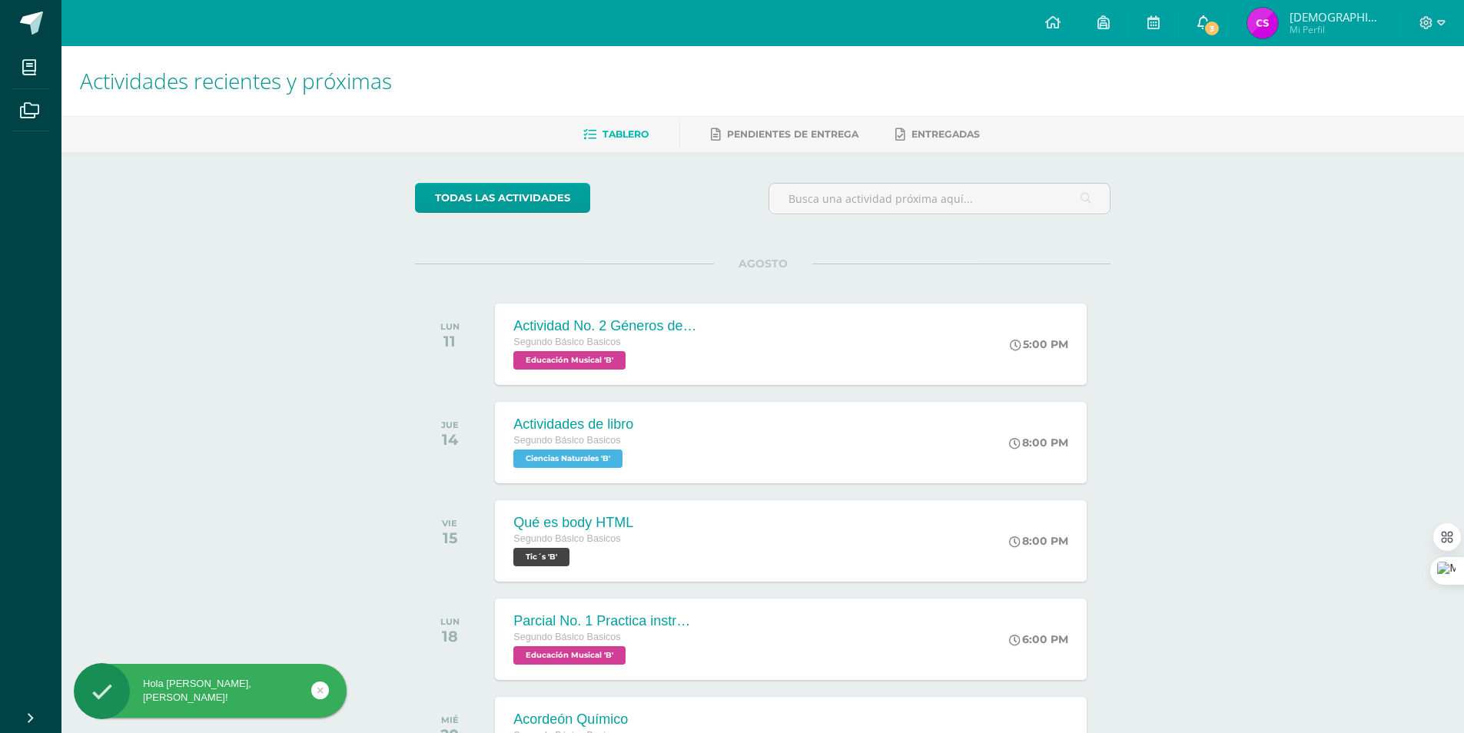
click at [1210, 18] on icon at bounding box center [1203, 22] width 12 height 14
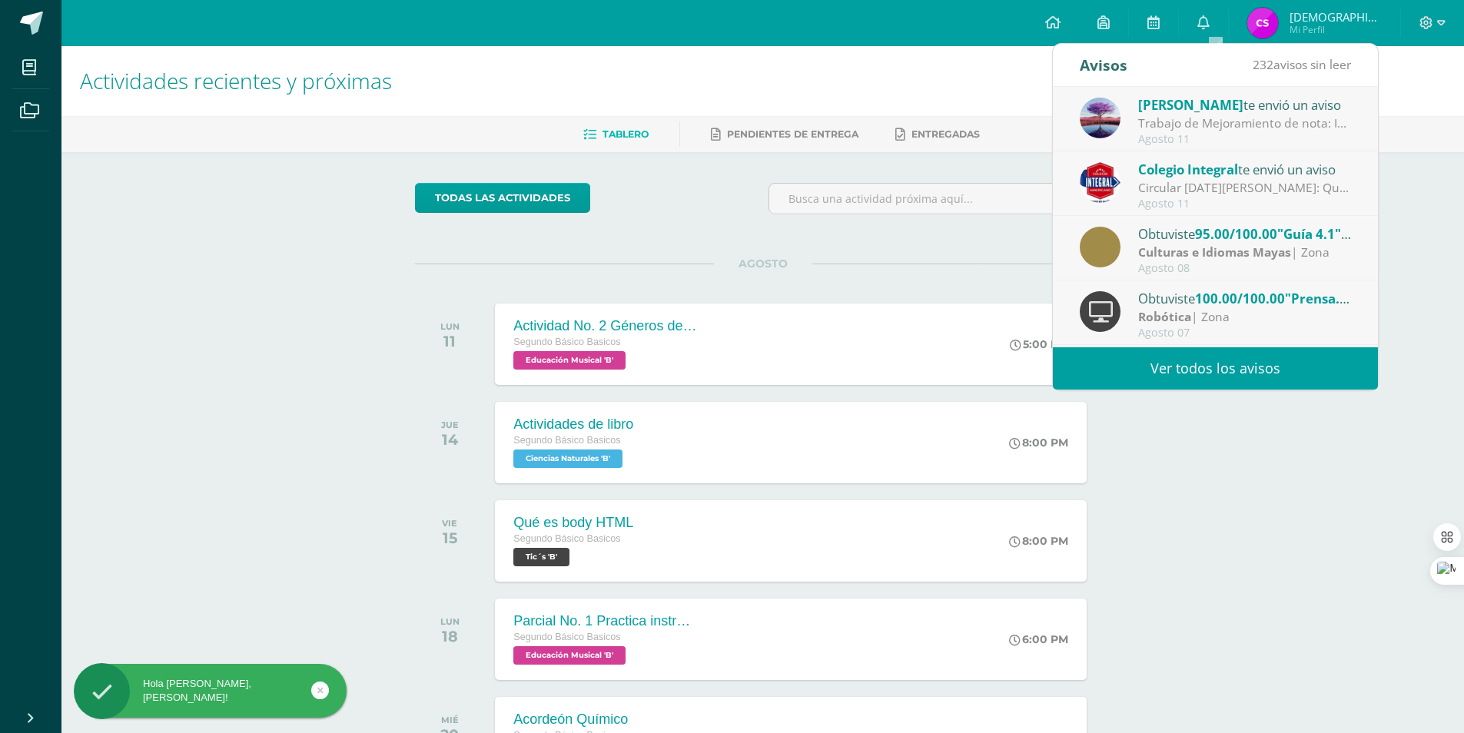
click at [1192, 368] on link "Ver todos los avisos" at bounding box center [1215, 368] width 325 height 42
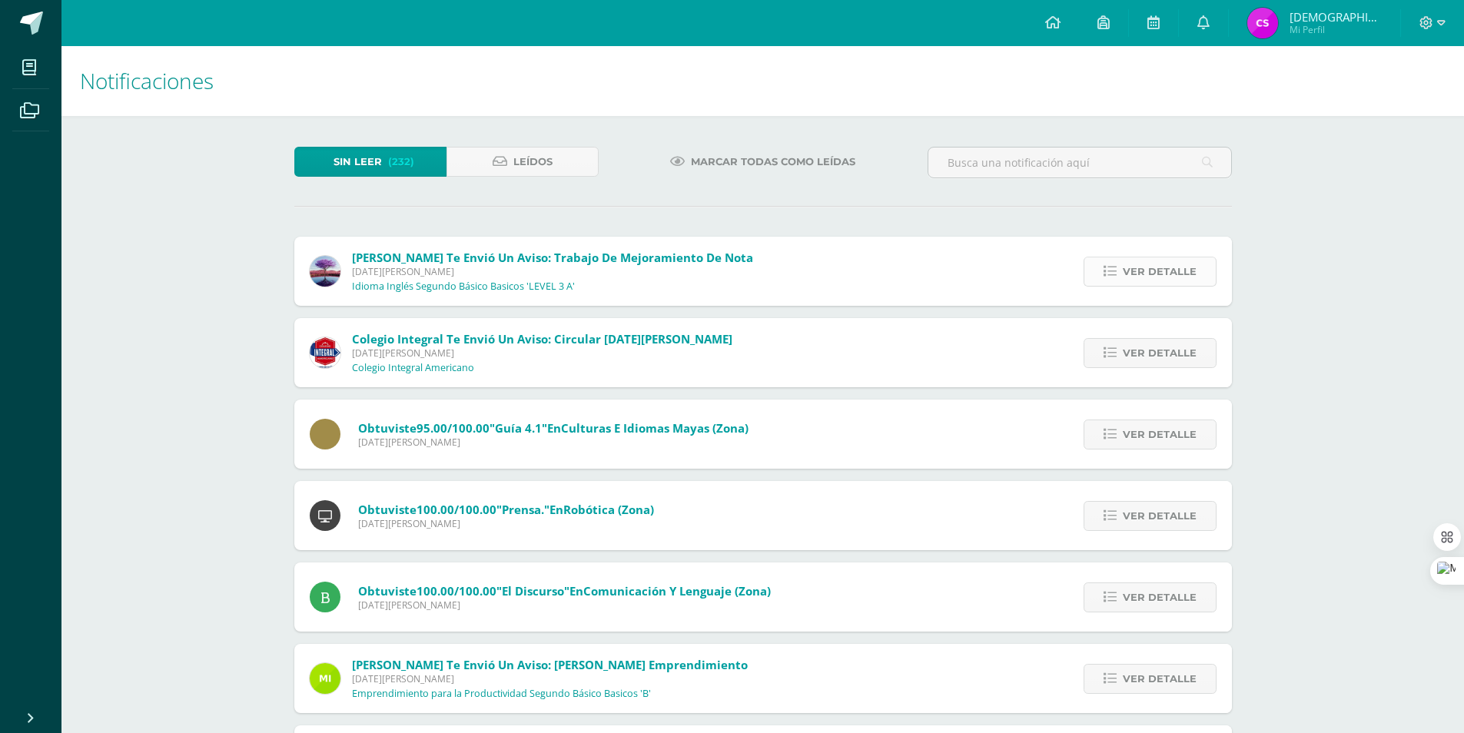
click at [1132, 270] on span "Ver detalle" at bounding box center [1160, 271] width 74 height 28
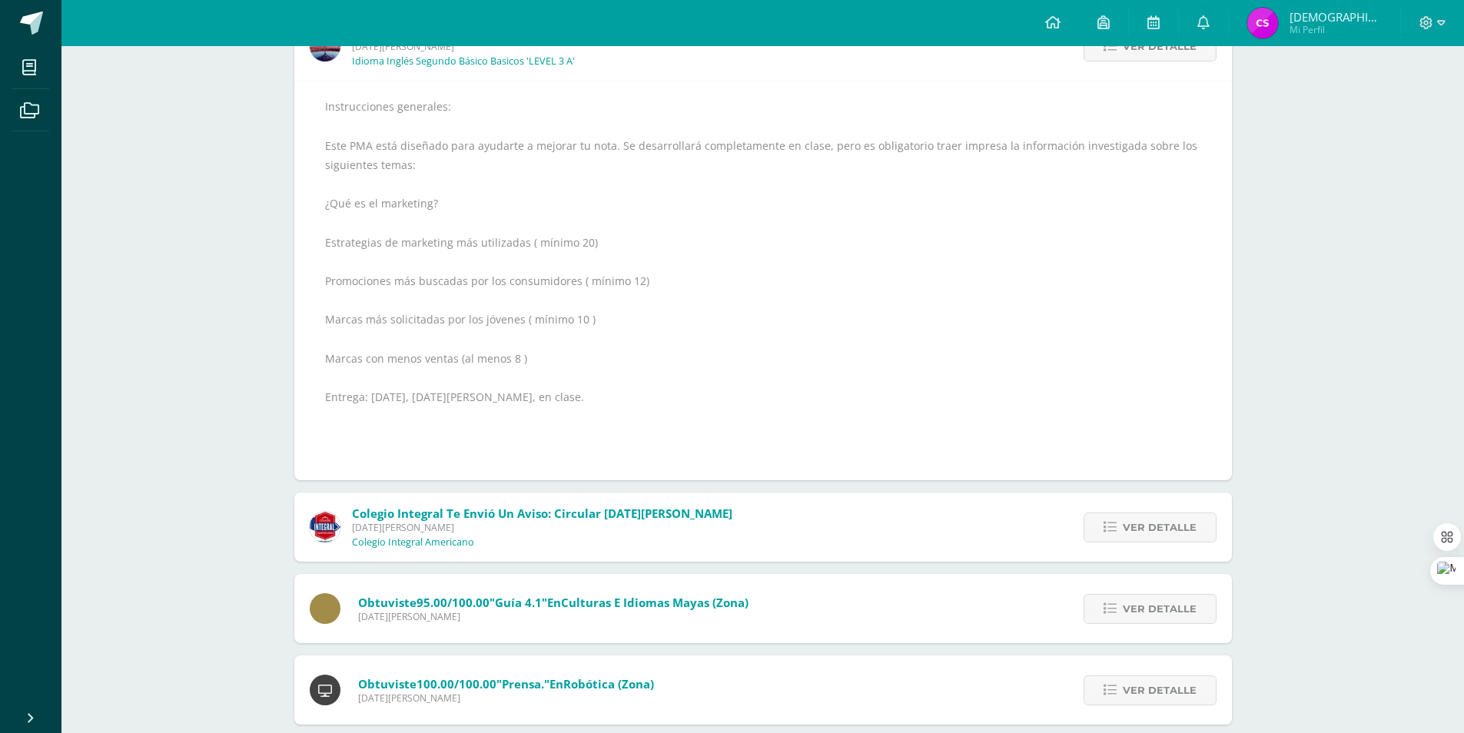
scroll to position [231, 0]
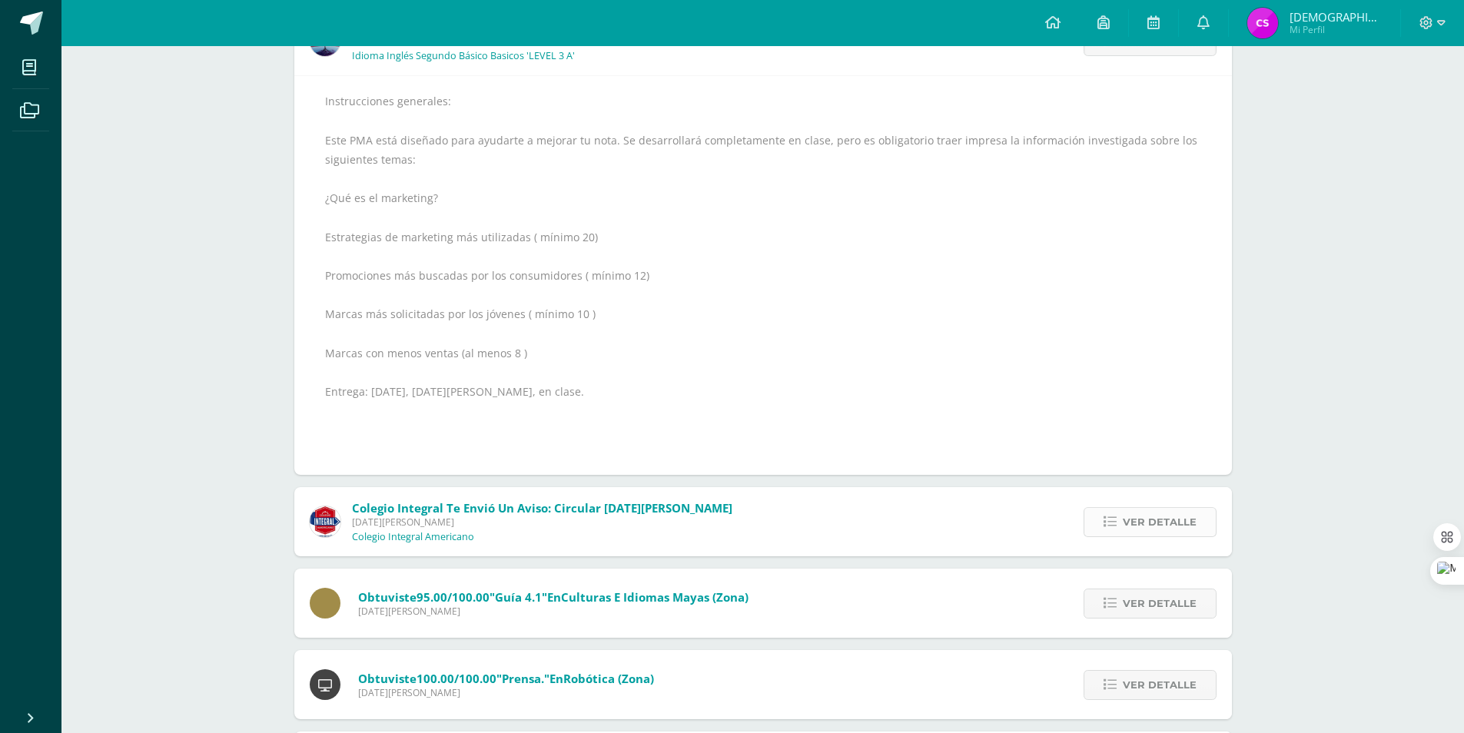
click at [1107, 513] on link "Ver detalle" at bounding box center [1150, 522] width 133 height 30
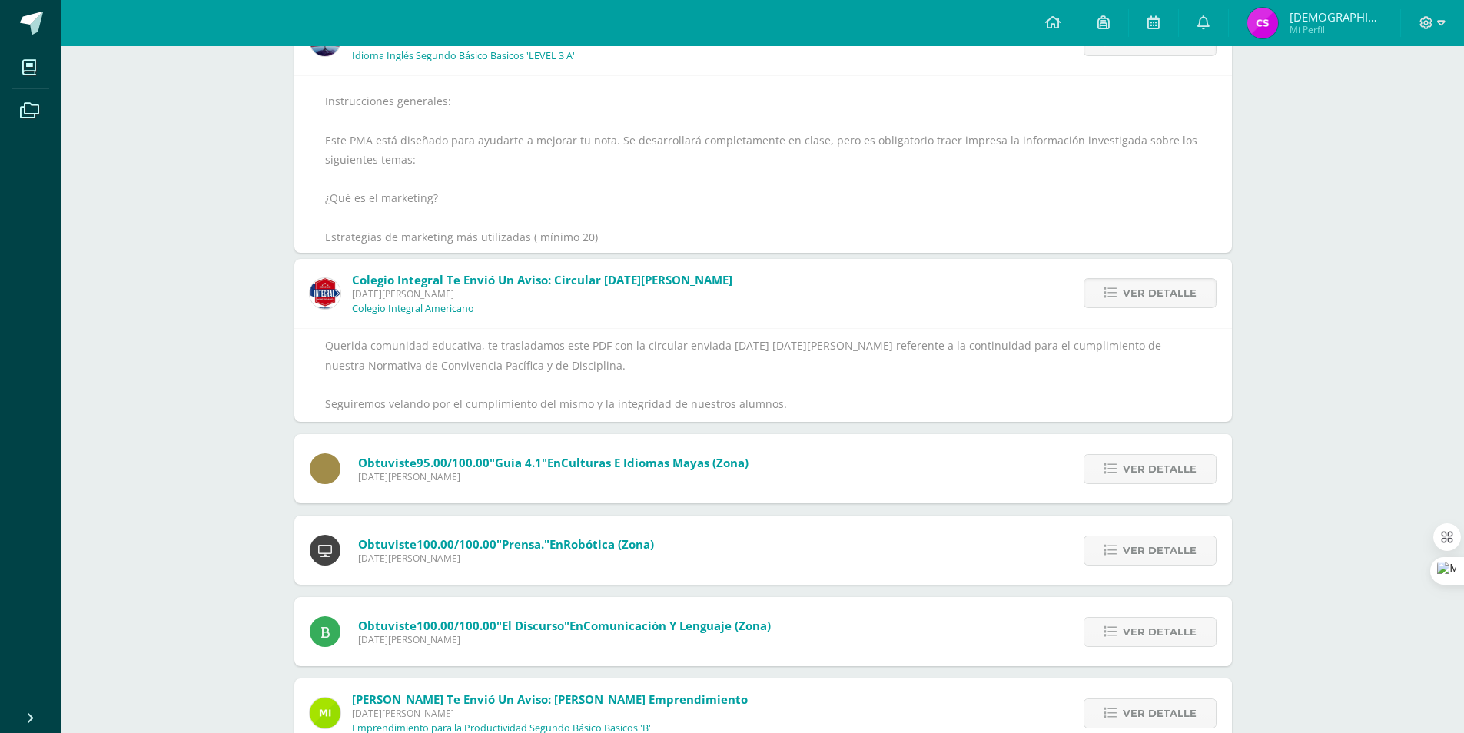
scroll to position [161, 0]
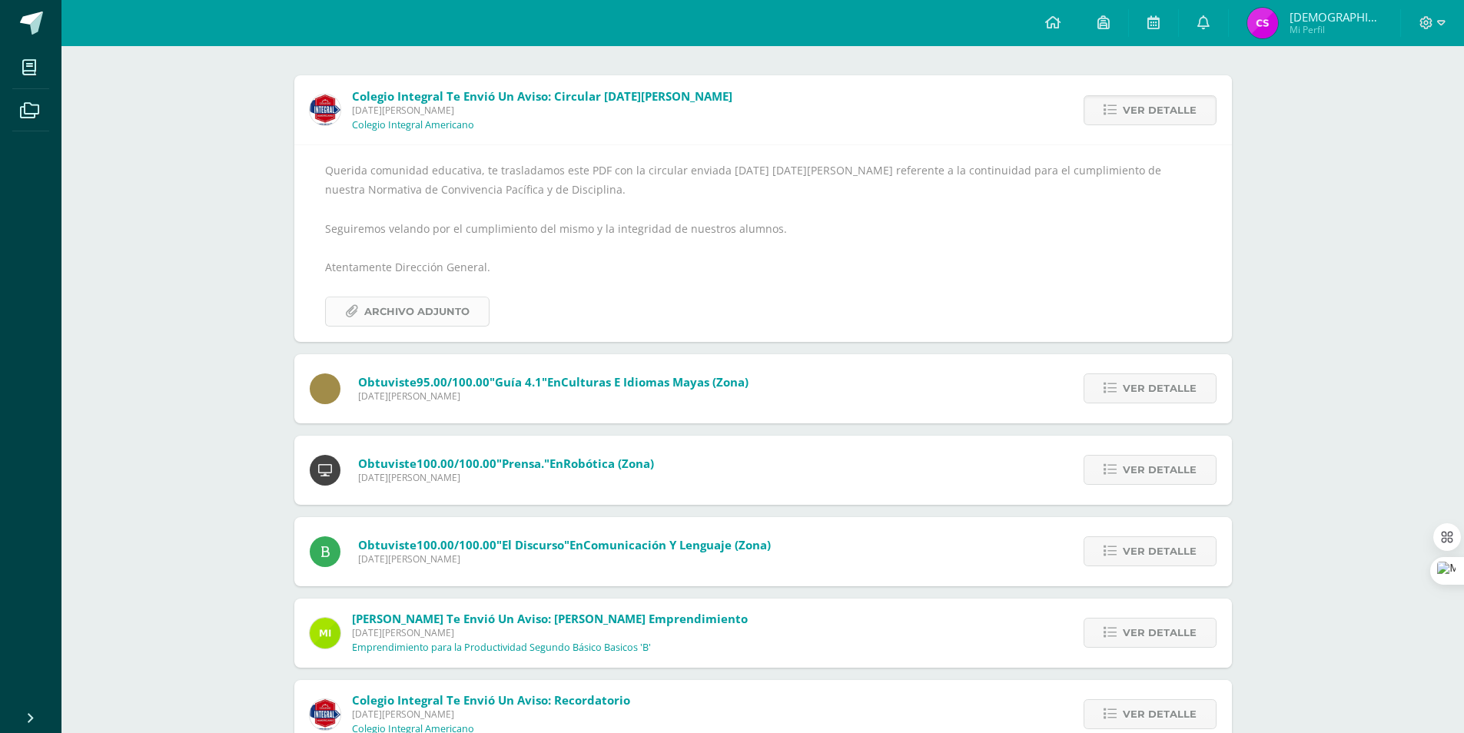
click at [400, 310] on span "Archivo Adjunto" at bounding box center [416, 311] width 105 height 28
click at [1154, 384] on span "Ver detalle" at bounding box center [1160, 388] width 74 height 28
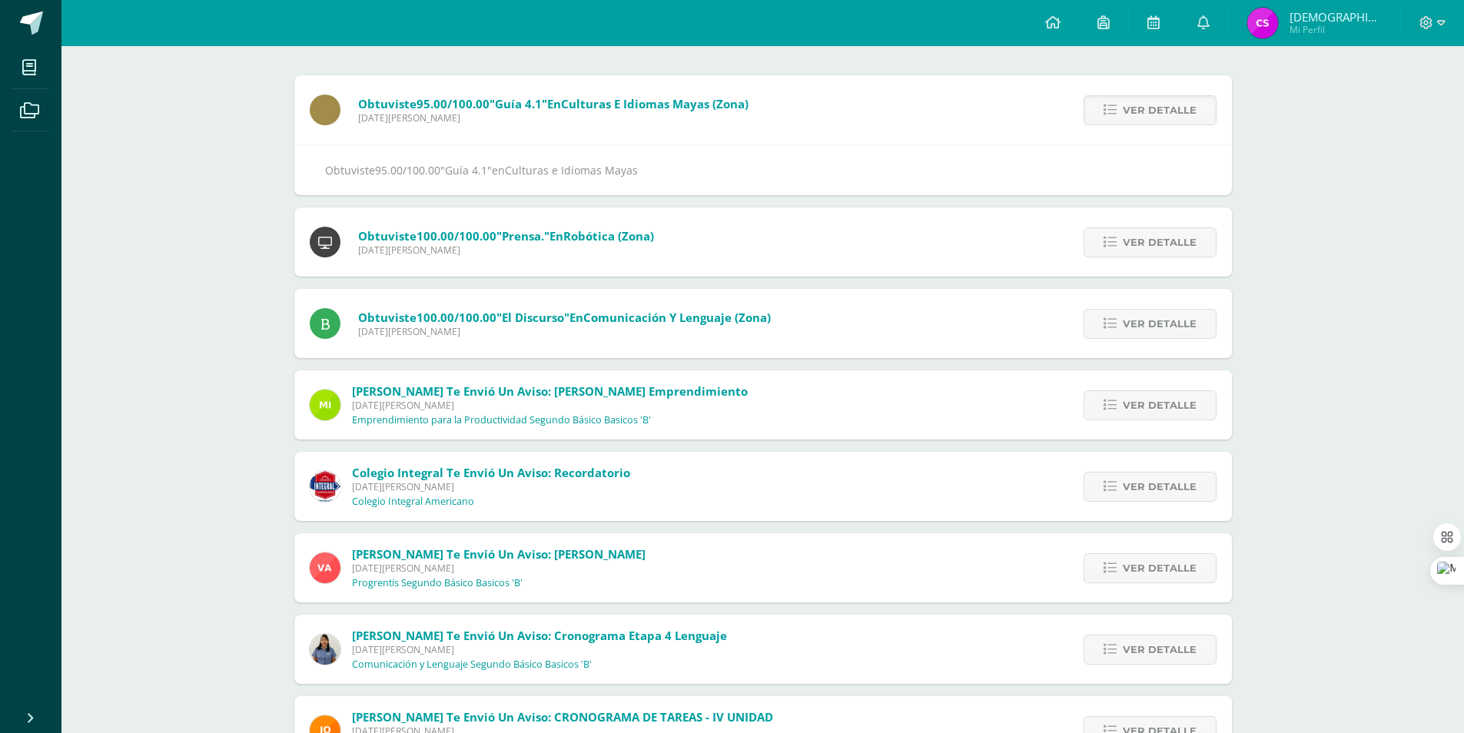
click at [1124, 263] on div "Ver detalle" at bounding box center [1146, 242] width 171 height 69
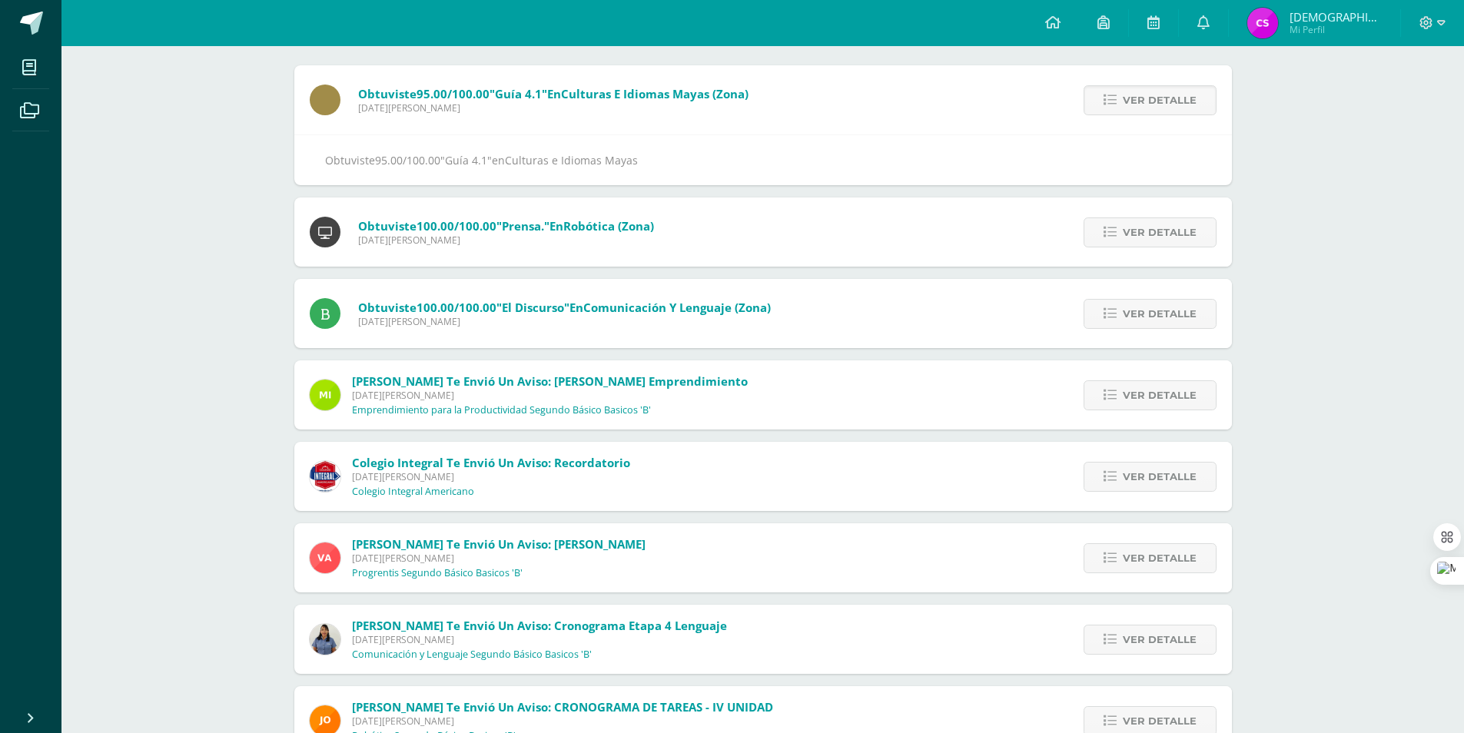
scroll to position [276, 0]
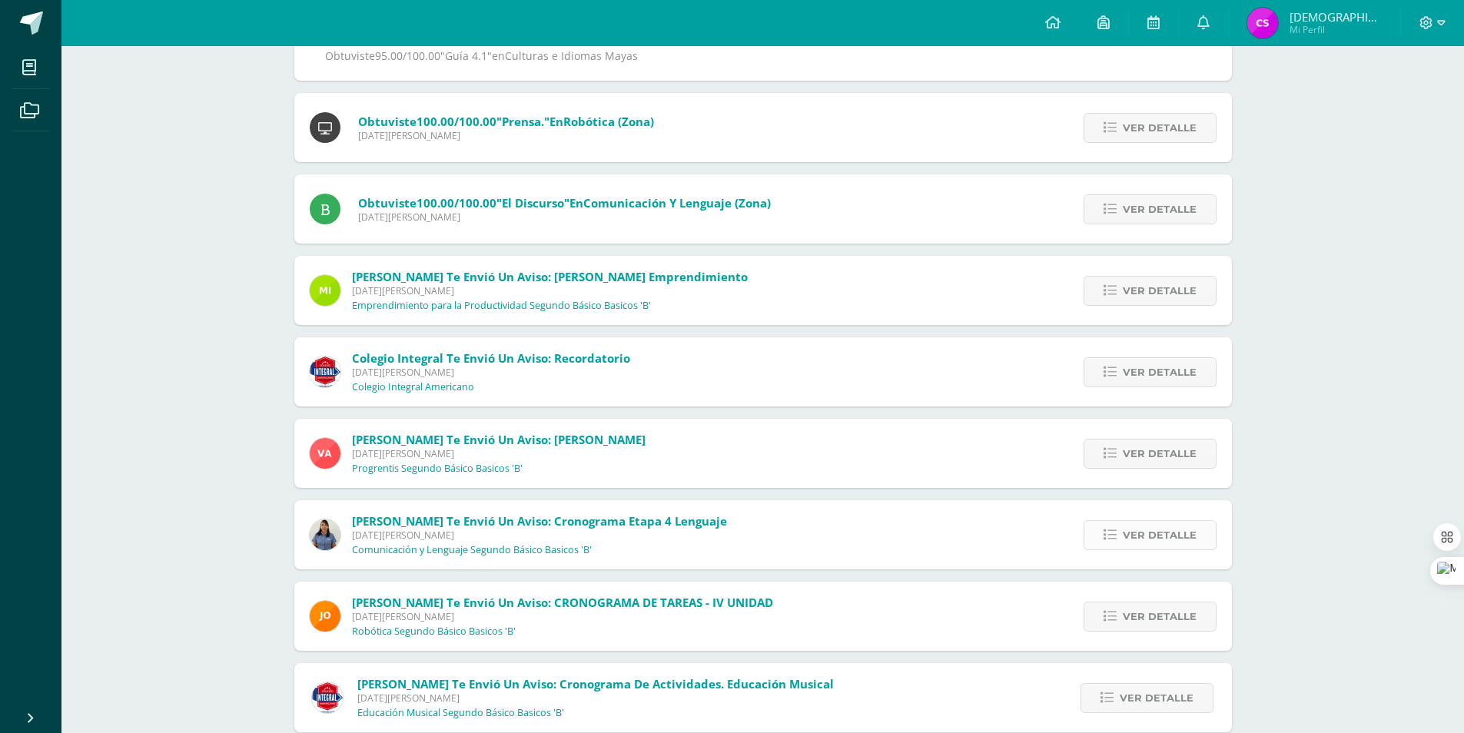
click at [1094, 547] on link "Ver detalle" at bounding box center [1150, 535] width 133 height 30
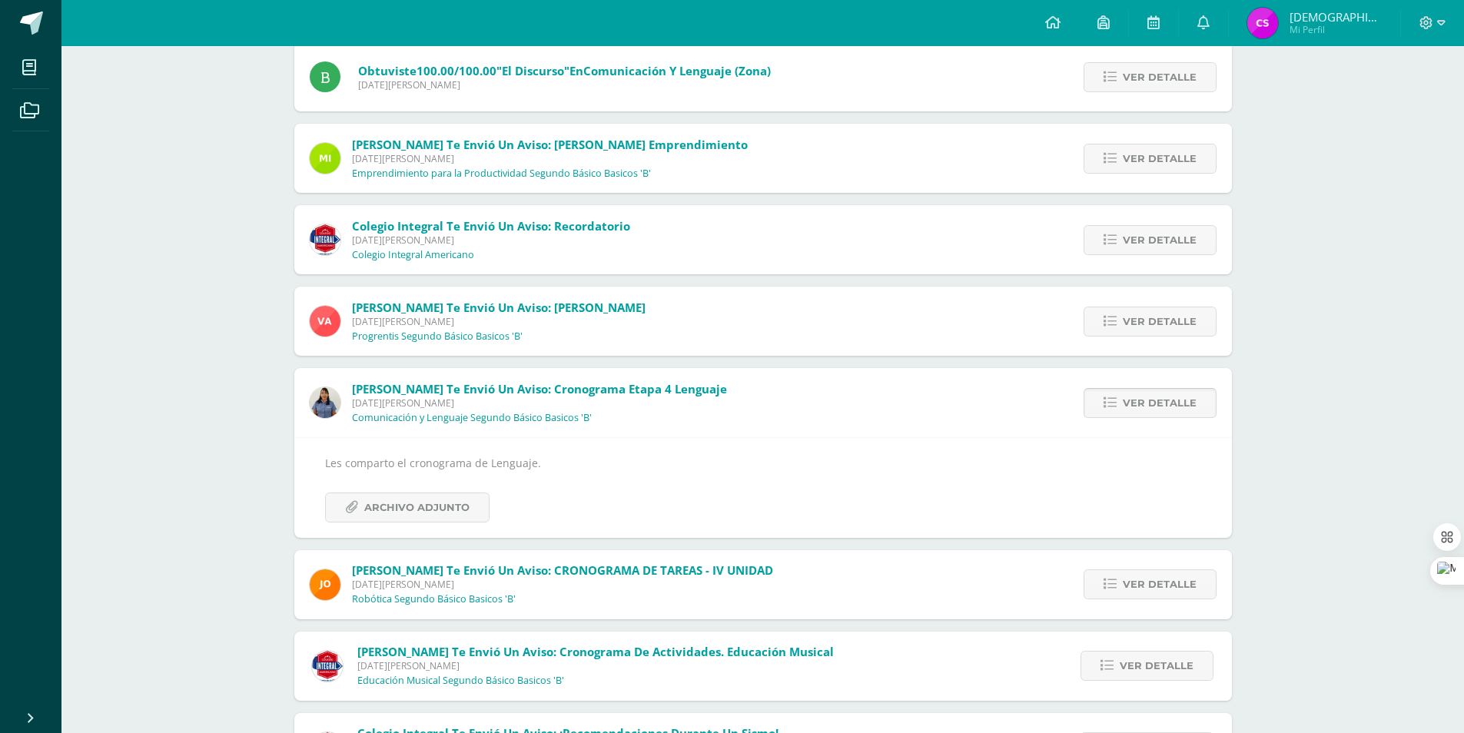
scroll to position [207, 0]
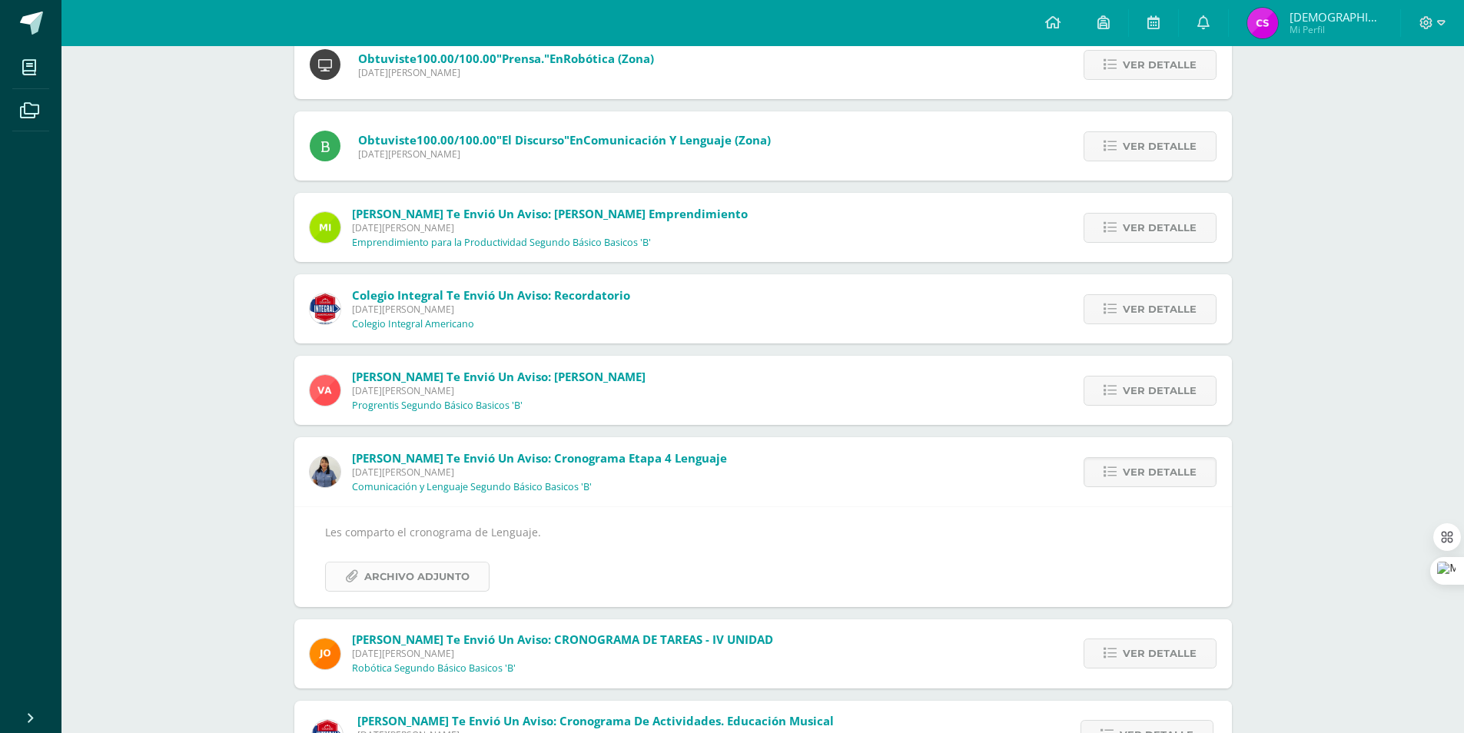
click at [440, 588] on span "Archivo Adjunto" at bounding box center [416, 577] width 105 height 28
click at [467, 589] on span "Archivo Adjunto" at bounding box center [416, 577] width 105 height 28
click at [1293, 414] on div "Notificaciones Sin leer (229) Leídos Marcar todas como leídas Obtuviste 100.00/…" at bounding box center [762, 700] width 1403 height 1722
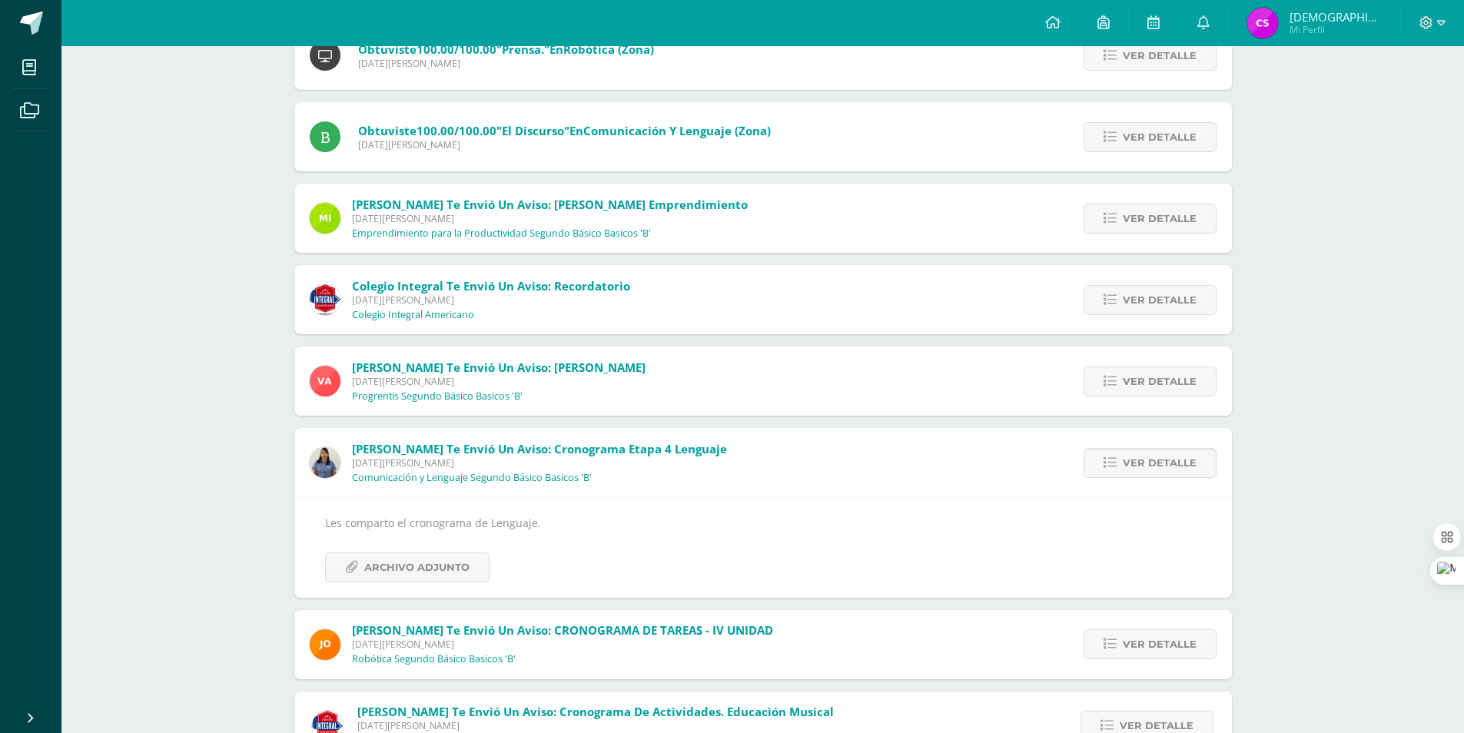
scroll to position [189, 0]
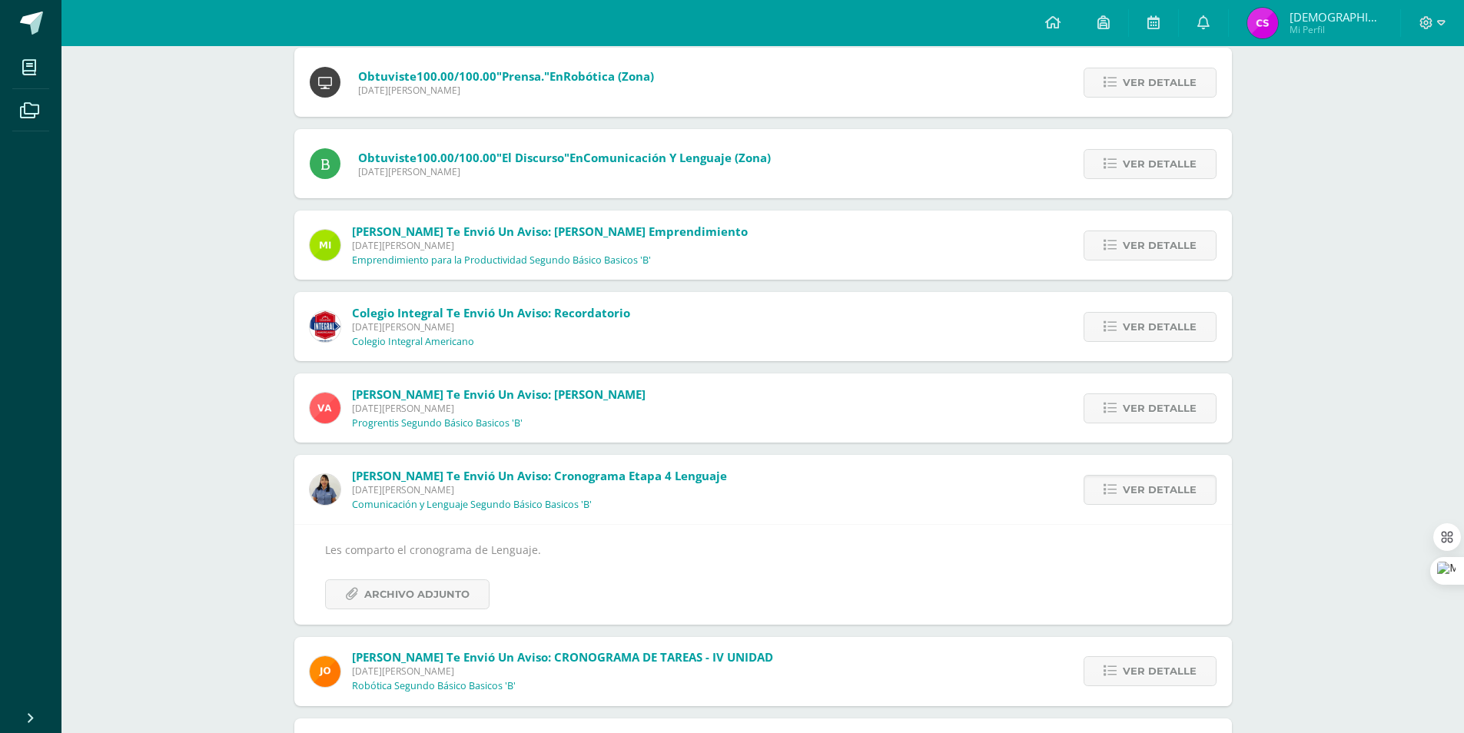
click at [1146, 264] on div "Ver detalle" at bounding box center [1146, 245] width 171 height 69
click at [1143, 257] on span "Ver detalle" at bounding box center [1160, 245] width 74 height 28
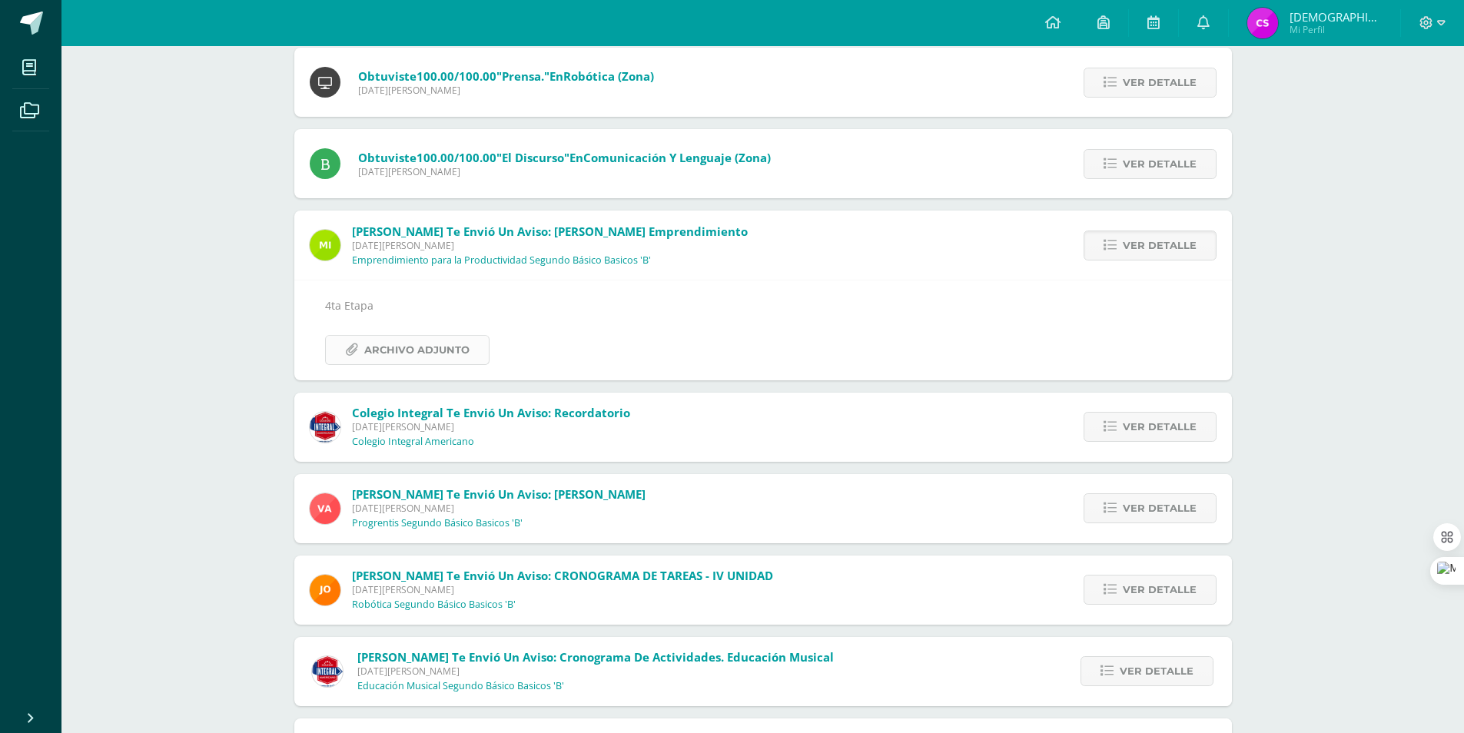
click at [386, 346] on span "Archivo Adjunto" at bounding box center [416, 350] width 105 height 28
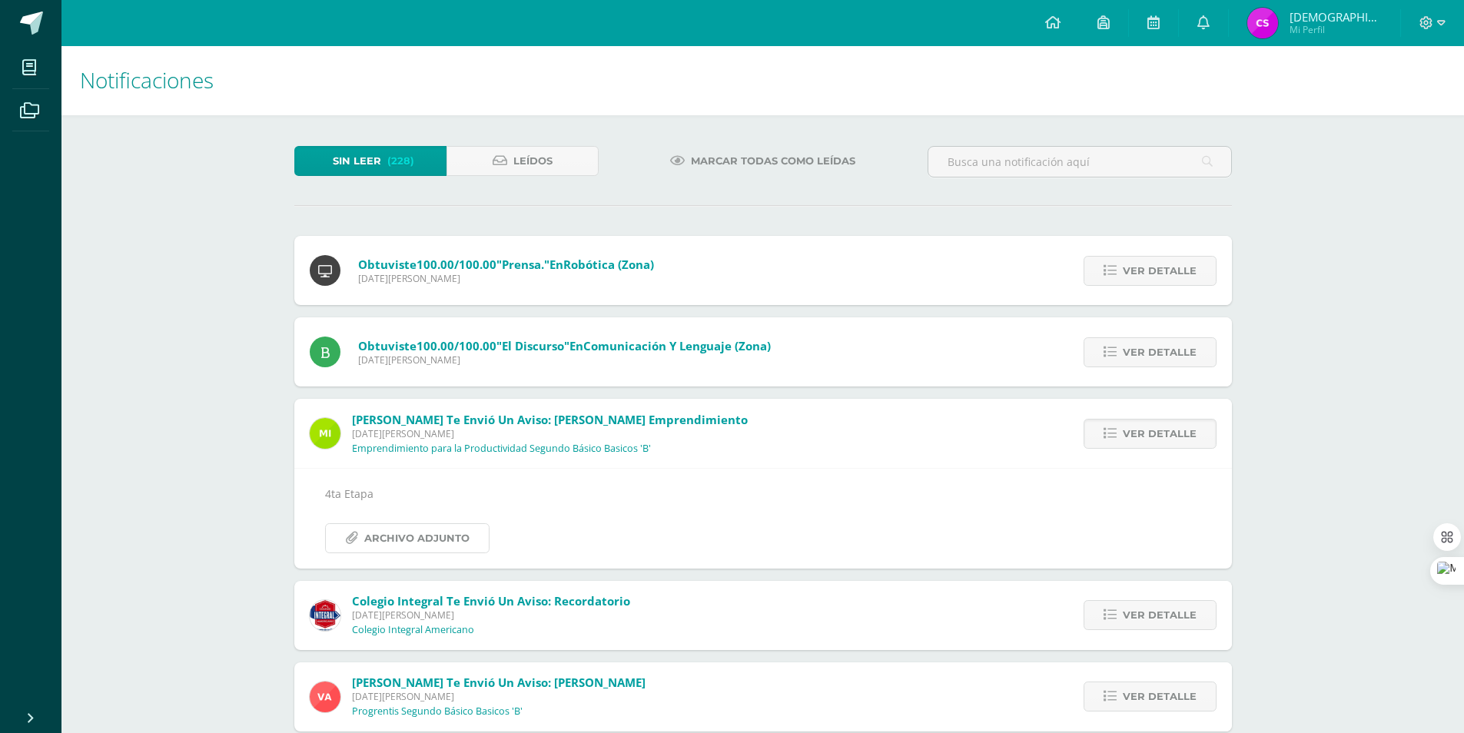
scroll to position [0, 0]
click at [561, 165] on link "Leídos" at bounding box center [523, 162] width 152 height 30
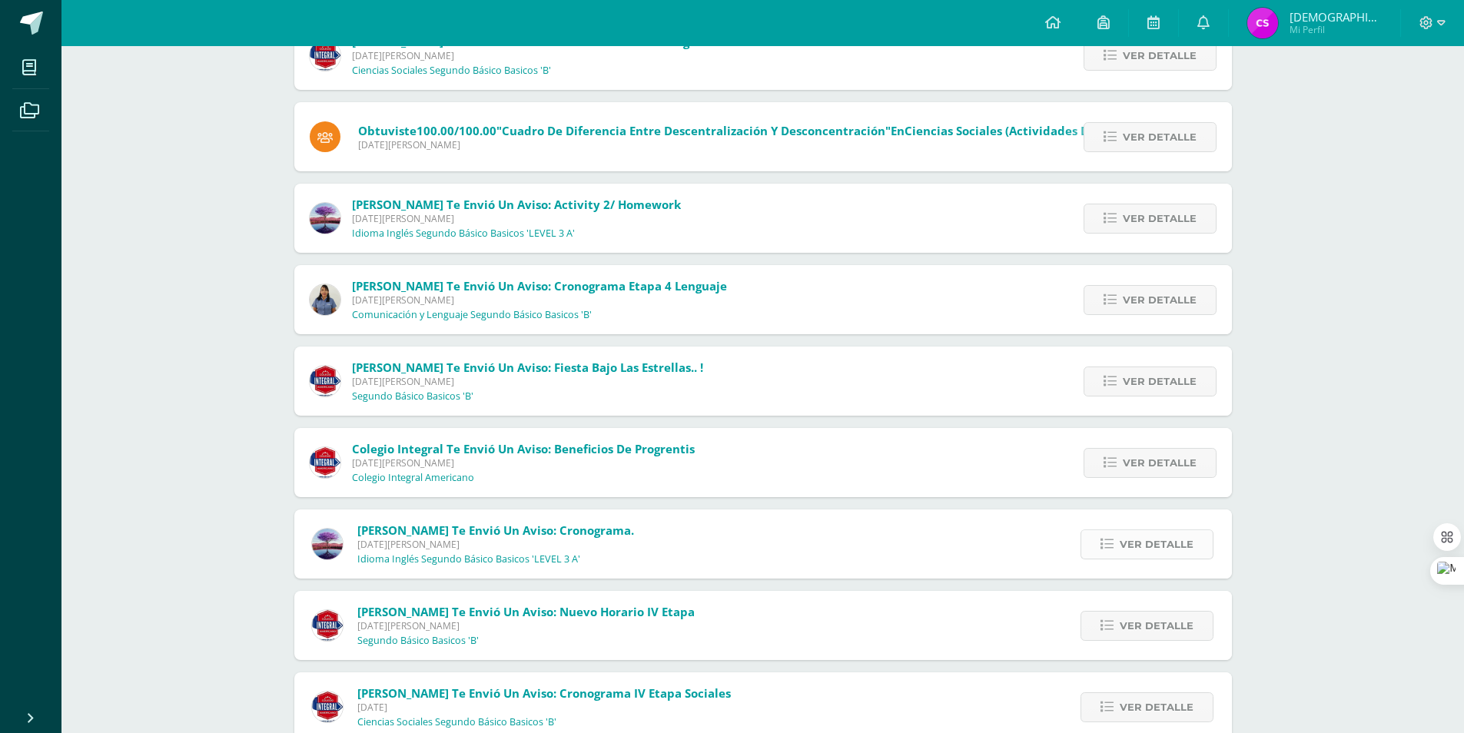
scroll to position [619, 0]
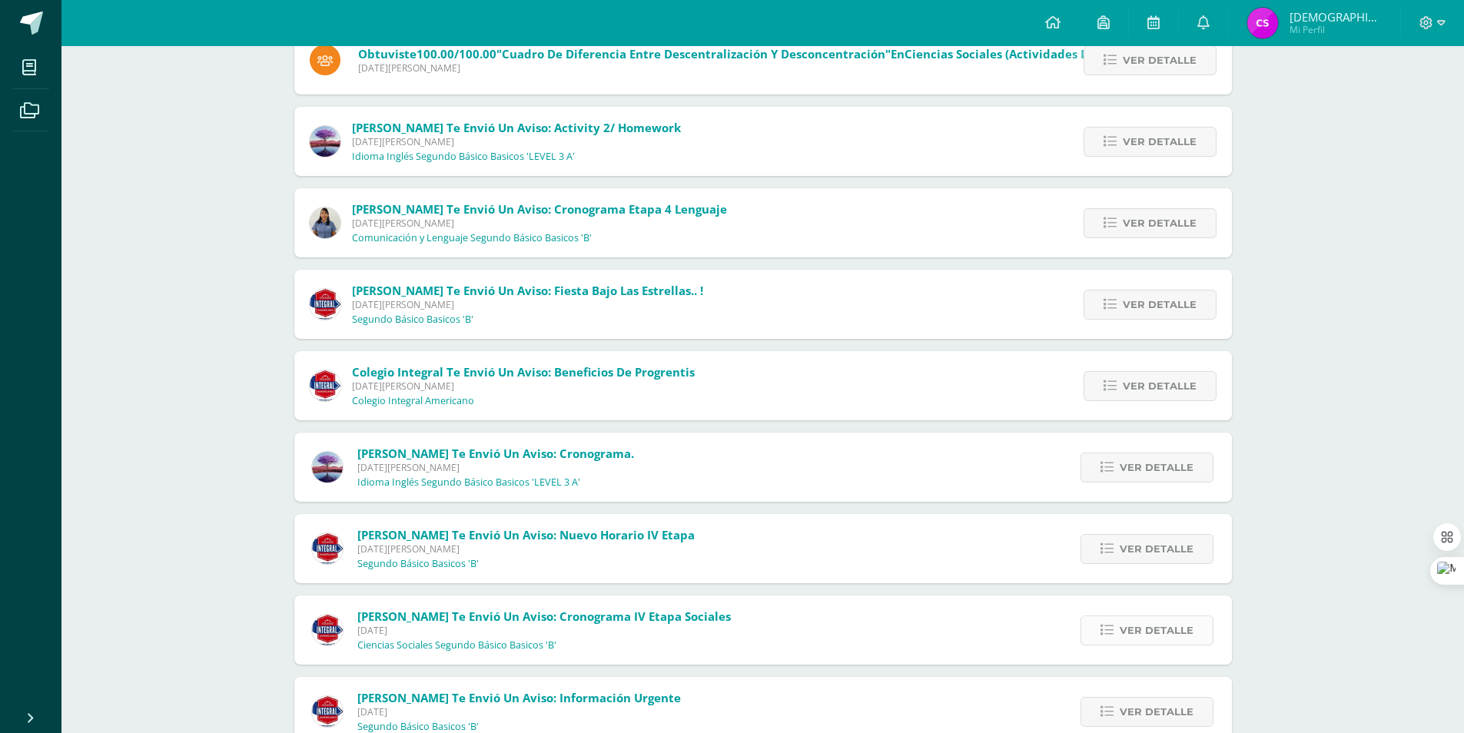
click at [1187, 633] on span "Ver detalle" at bounding box center [1157, 630] width 74 height 28
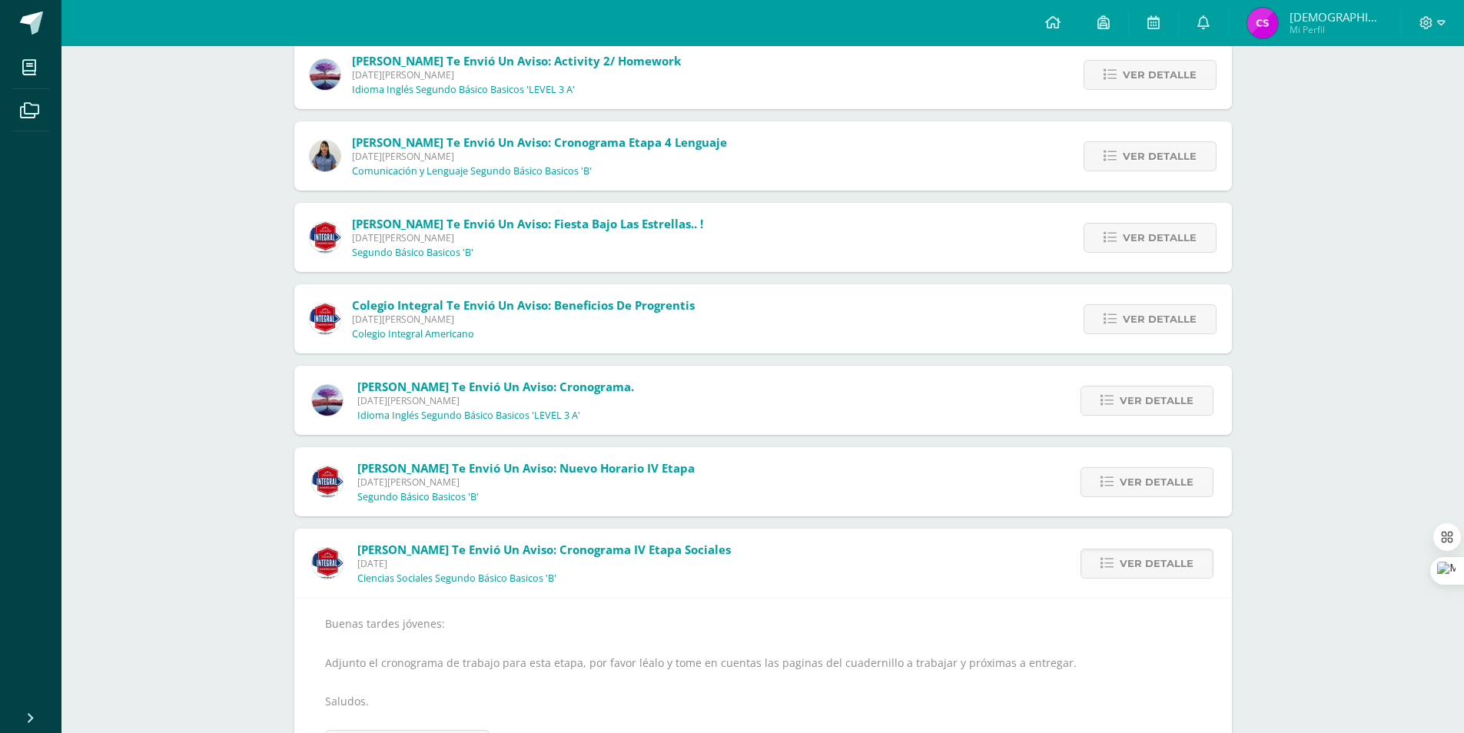
scroll to position [772, 0]
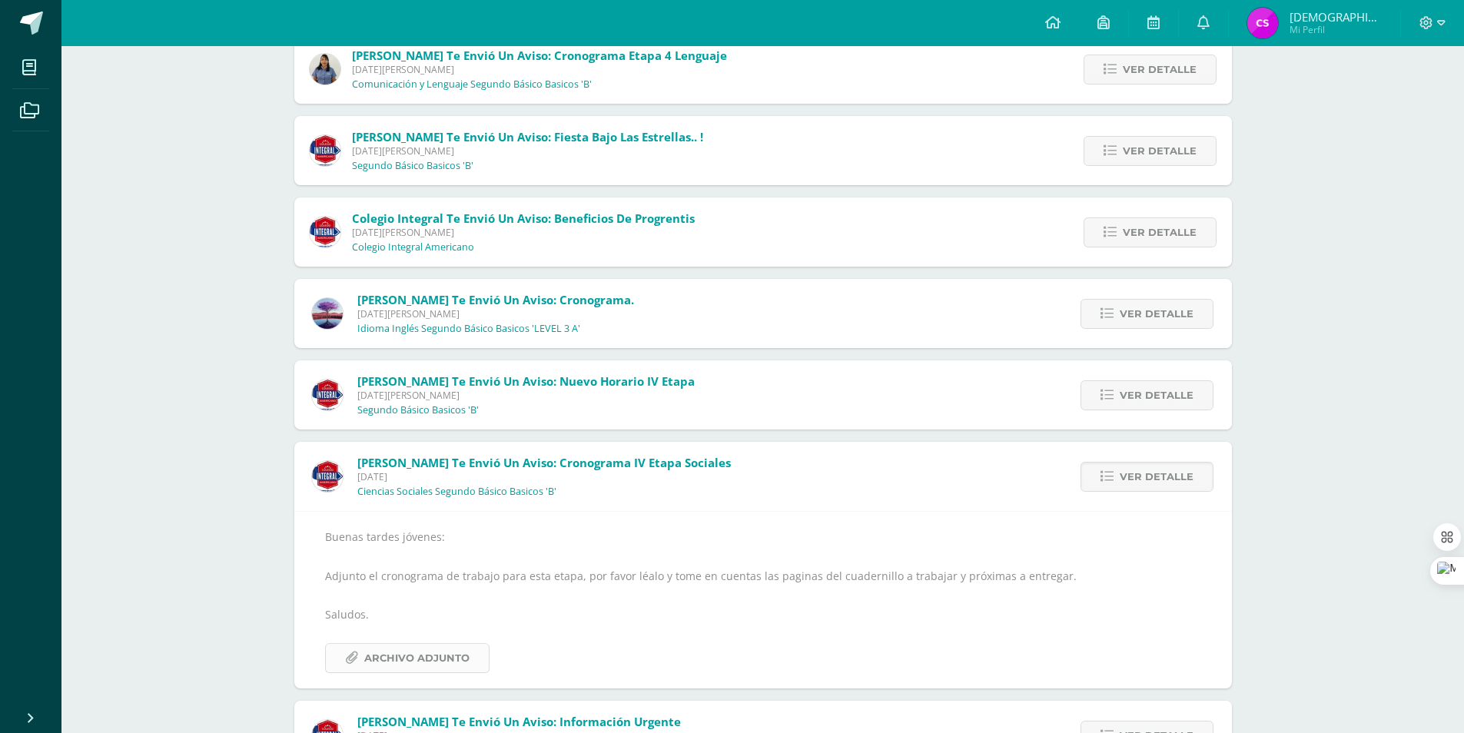
click at [430, 662] on span "Archivo Adjunto" at bounding box center [416, 658] width 105 height 28
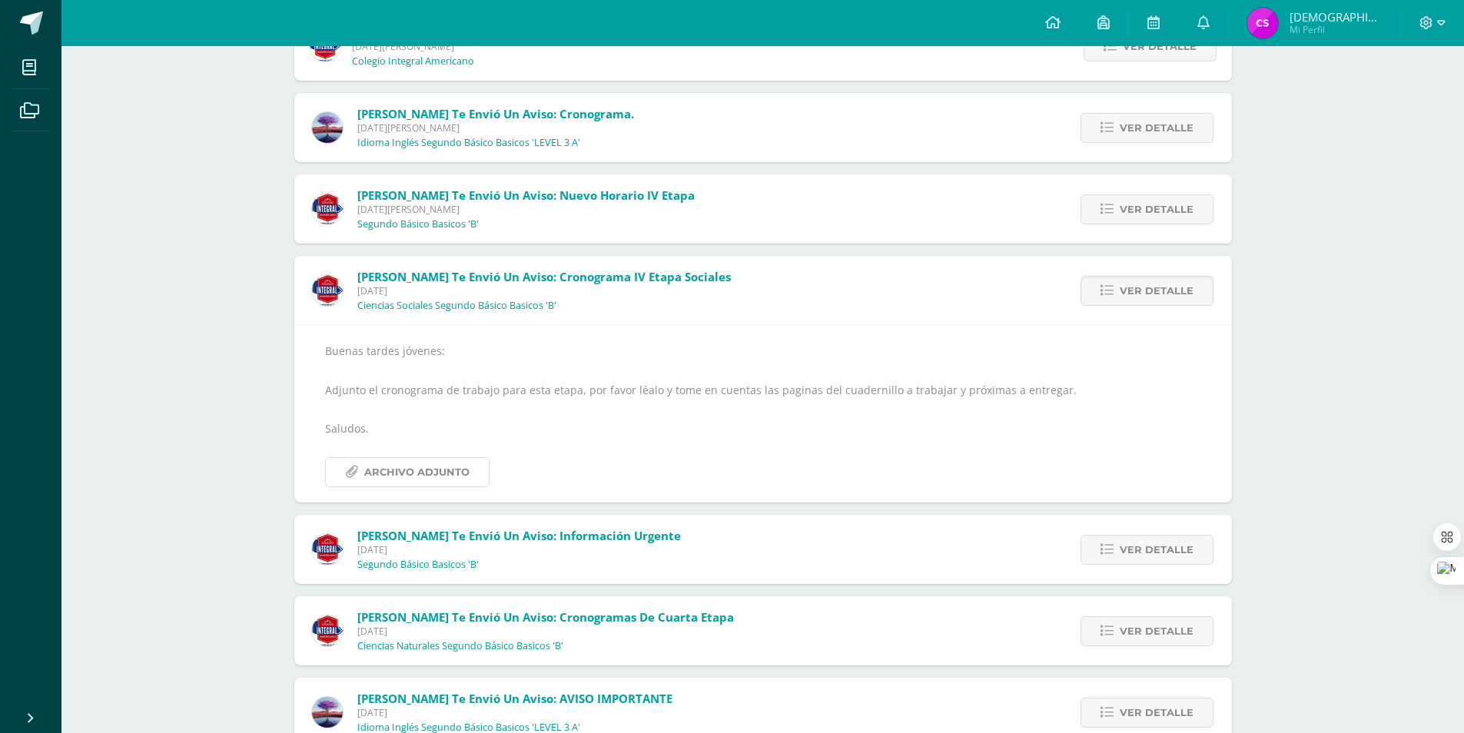
scroll to position [1003, 0]
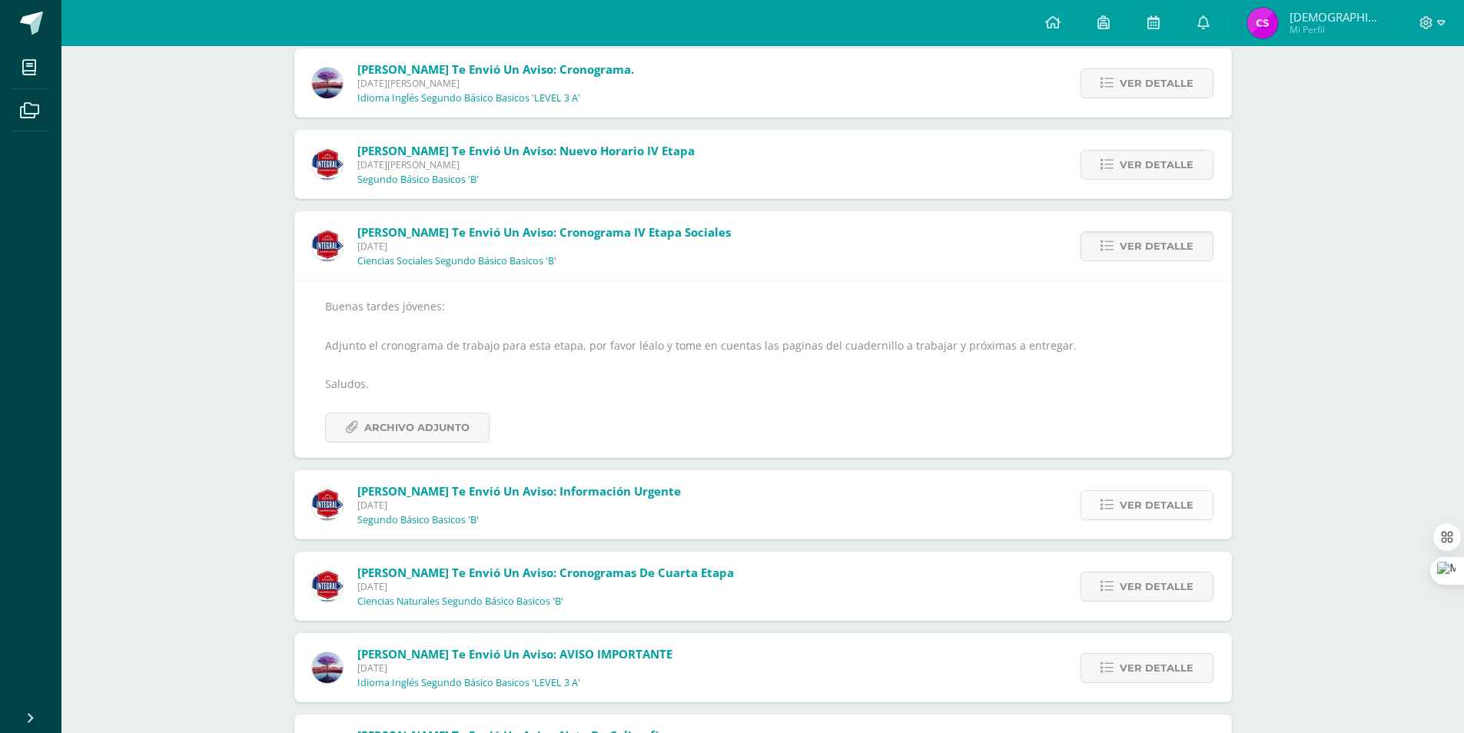
click at [1157, 501] on span "Ver detalle" at bounding box center [1157, 505] width 74 height 28
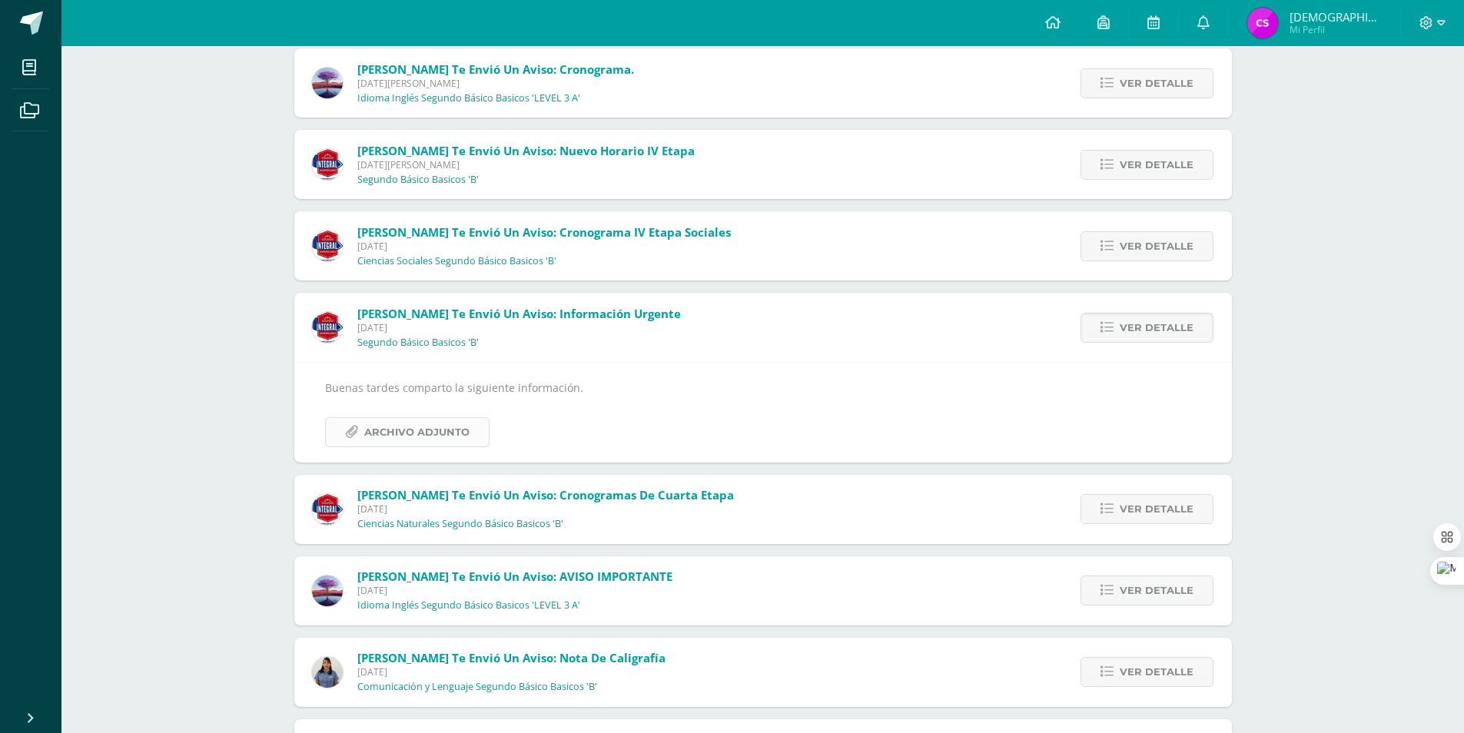
click at [440, 437] on span "Archivo Adjunto" at bounding box center [416, 432] width 105 height 28
click at [1138, 680] on span "Ver detalle" at bounding box center [1157, 672] width 74 height 28
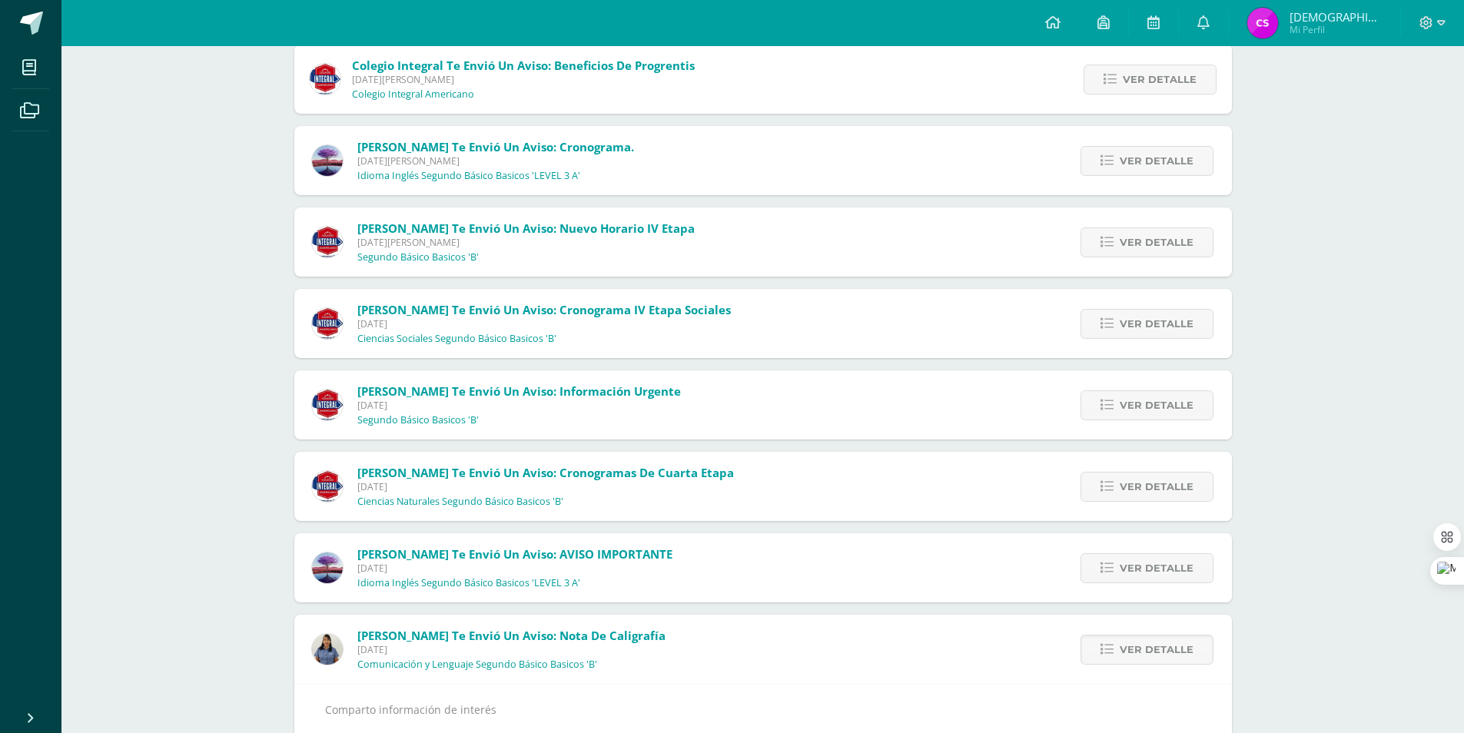
scroll to position [926, 0]
click at [1134, 485] on span "Ver detalle" at bounding box center [1157, 486] width 74 height 28
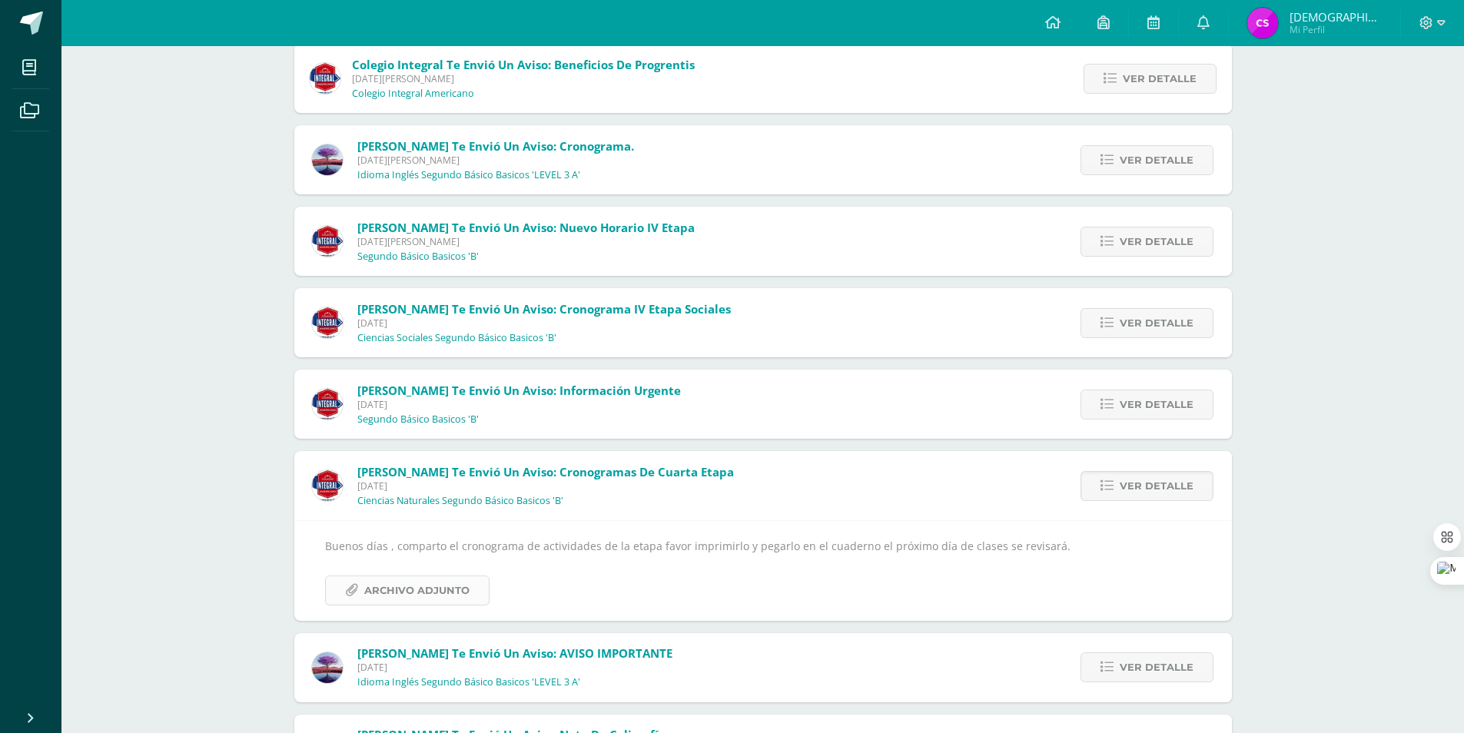
click at [464, 583] on span "Archivo Adjunto" at bounding box center [416, 590] width 105 height 28
